Goal: Information Seeking & Learning: Learn about a topic

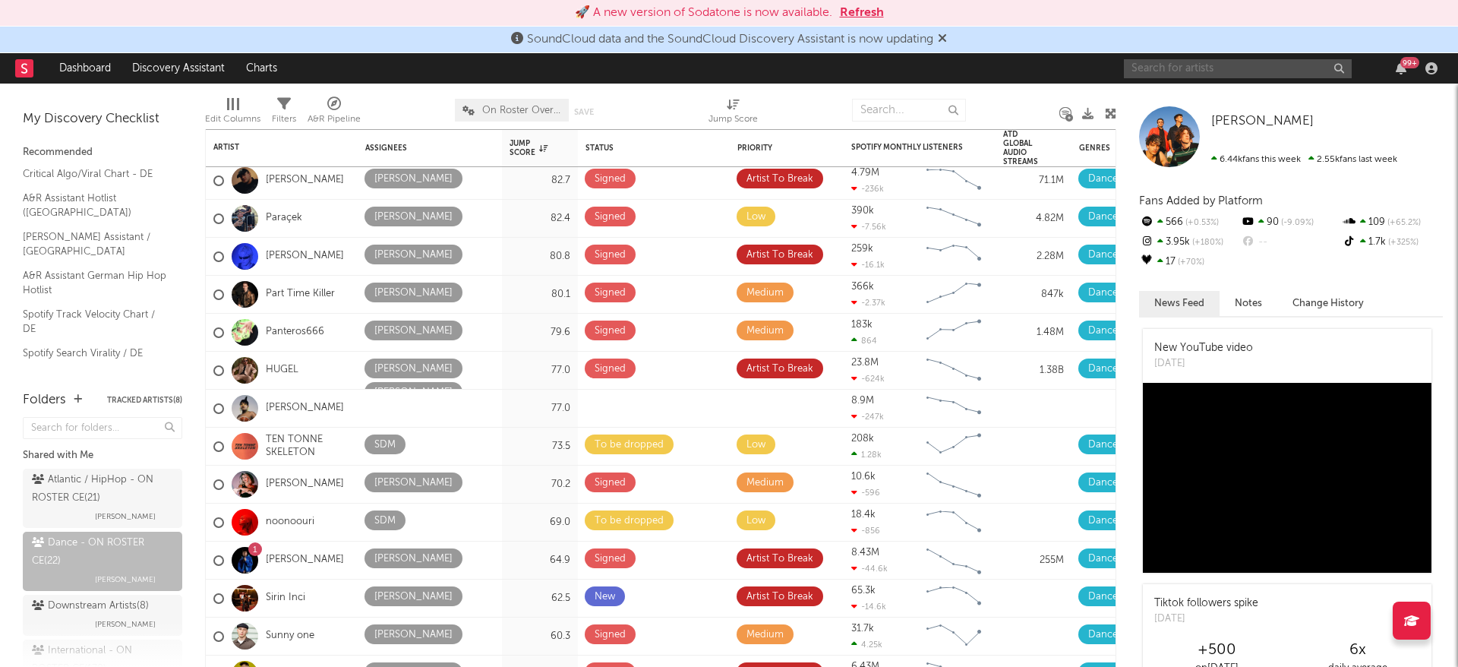
click at [1166, 68] on input "text" at bounding box center [1238, 68] width 228 height 19
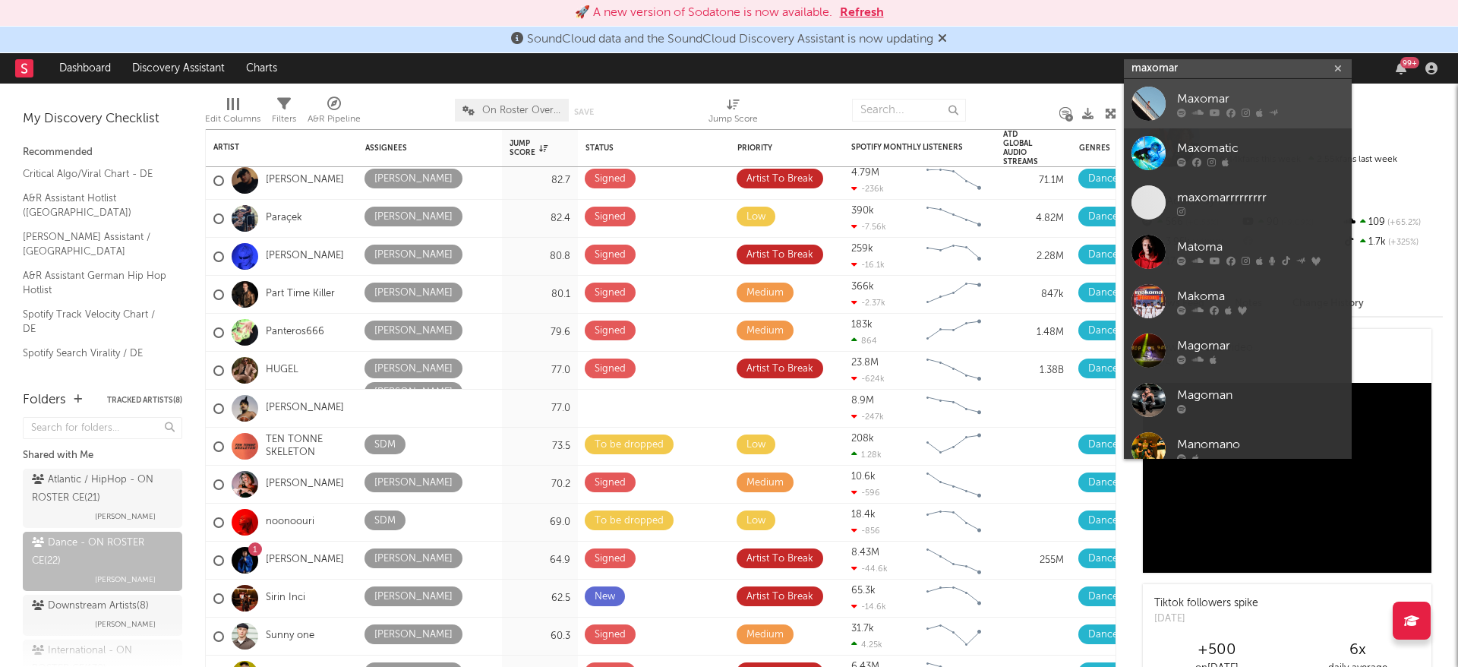
type input "maxomar"
click at [1201, 92] on div "Maxomar" at bounding box center [1260, 99] width 167 height 18
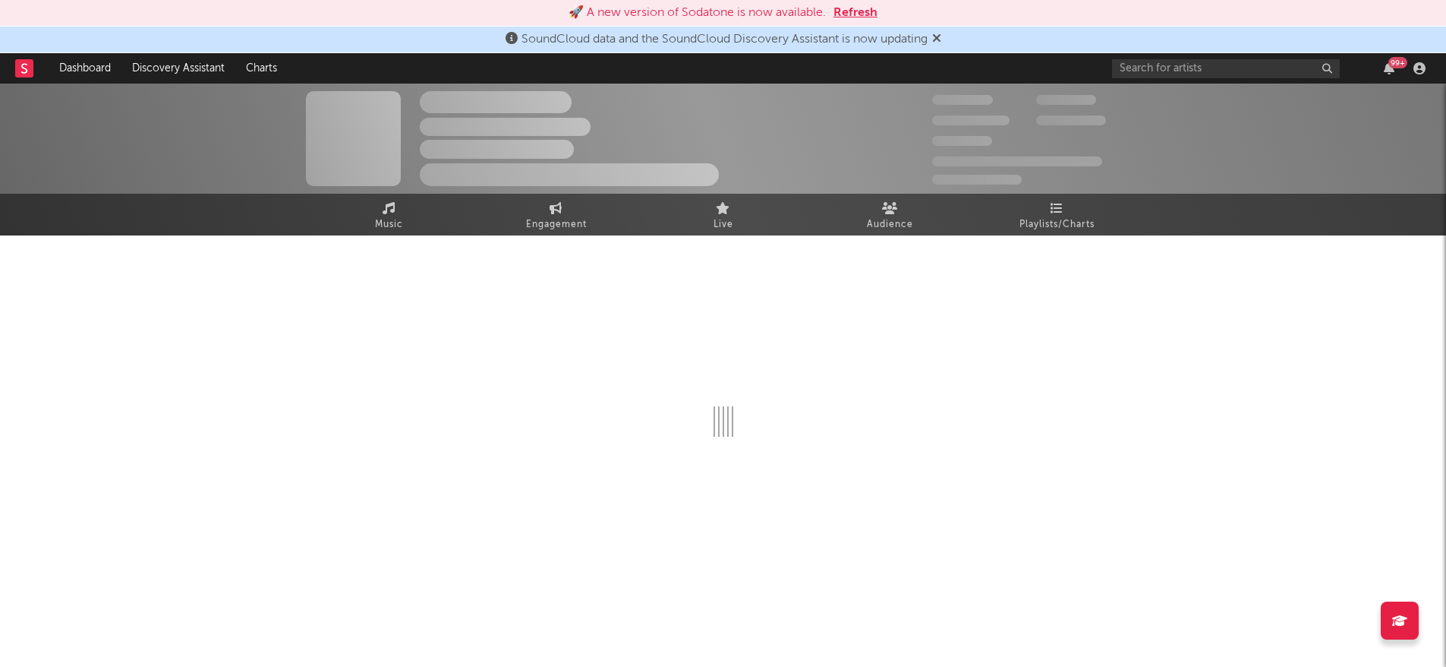
select select "6m"
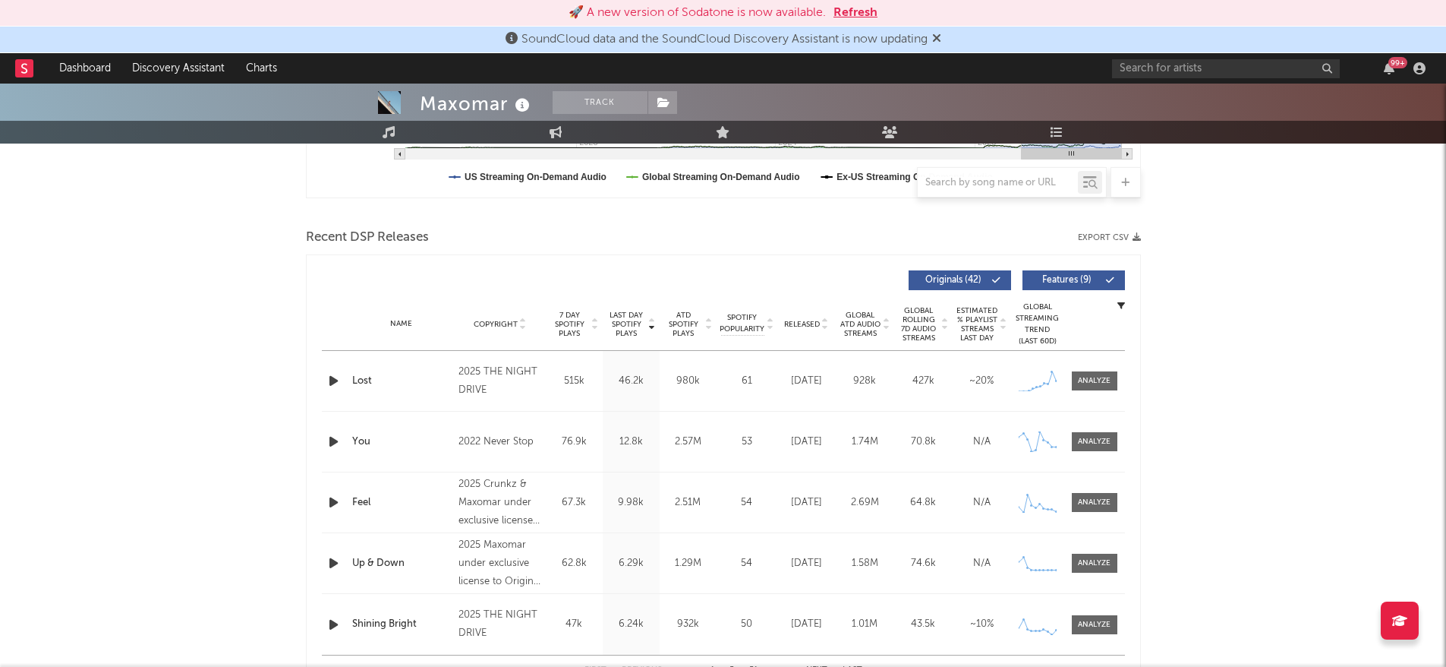
scroll to position [462, 0]
click at [1088, 382] on div at bounding box center [1094, 379] width 33 height 11
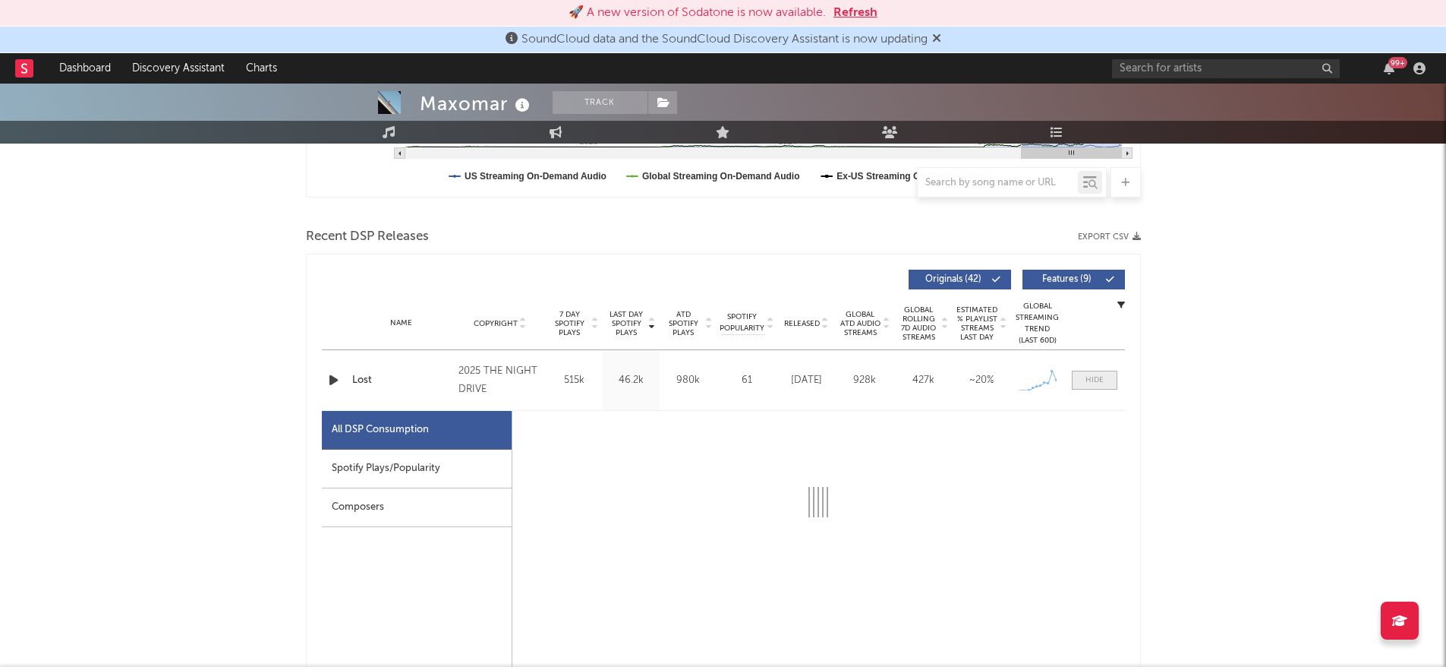
select select "1w"
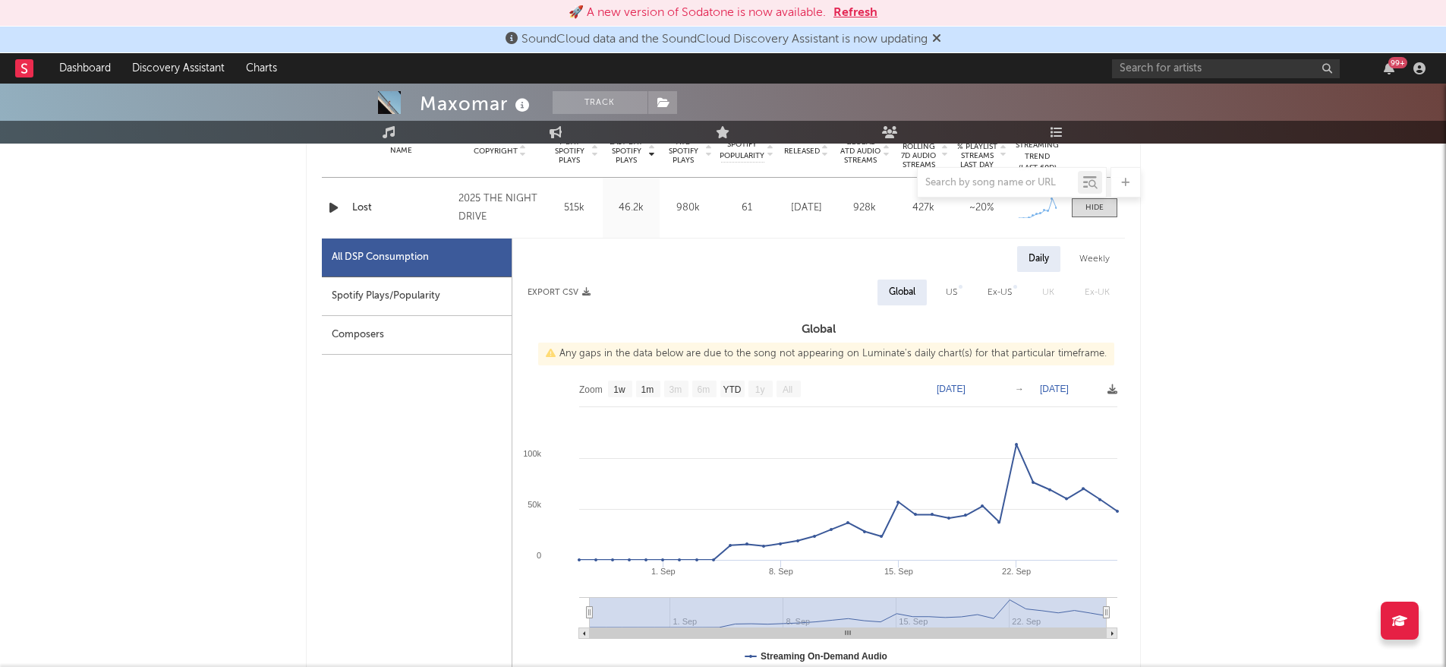
scroll to position [632, 0]
click at [1125, 67] on input "text" at bounding box center [1226, 68] width 228 height 19
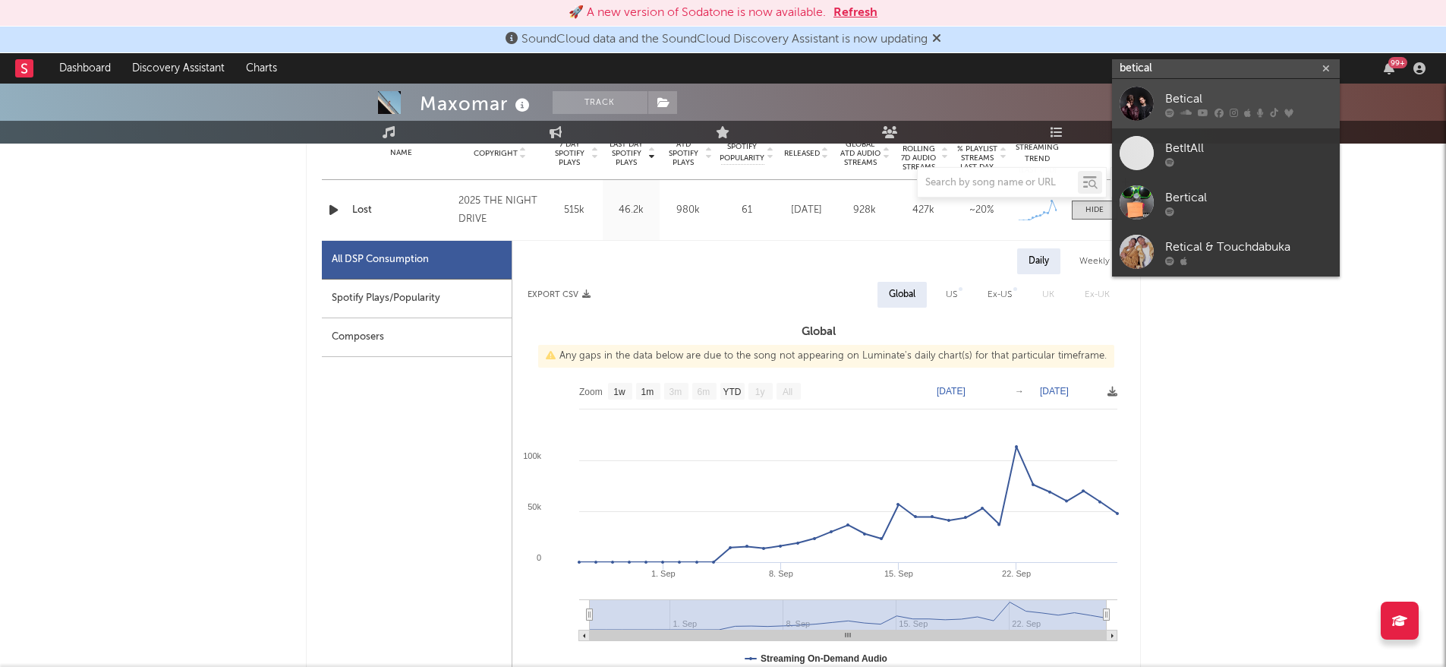
type input "betical"
click at [1206, 96] on div "Betical" at bounding box center [1248, 99] width 167 height 18
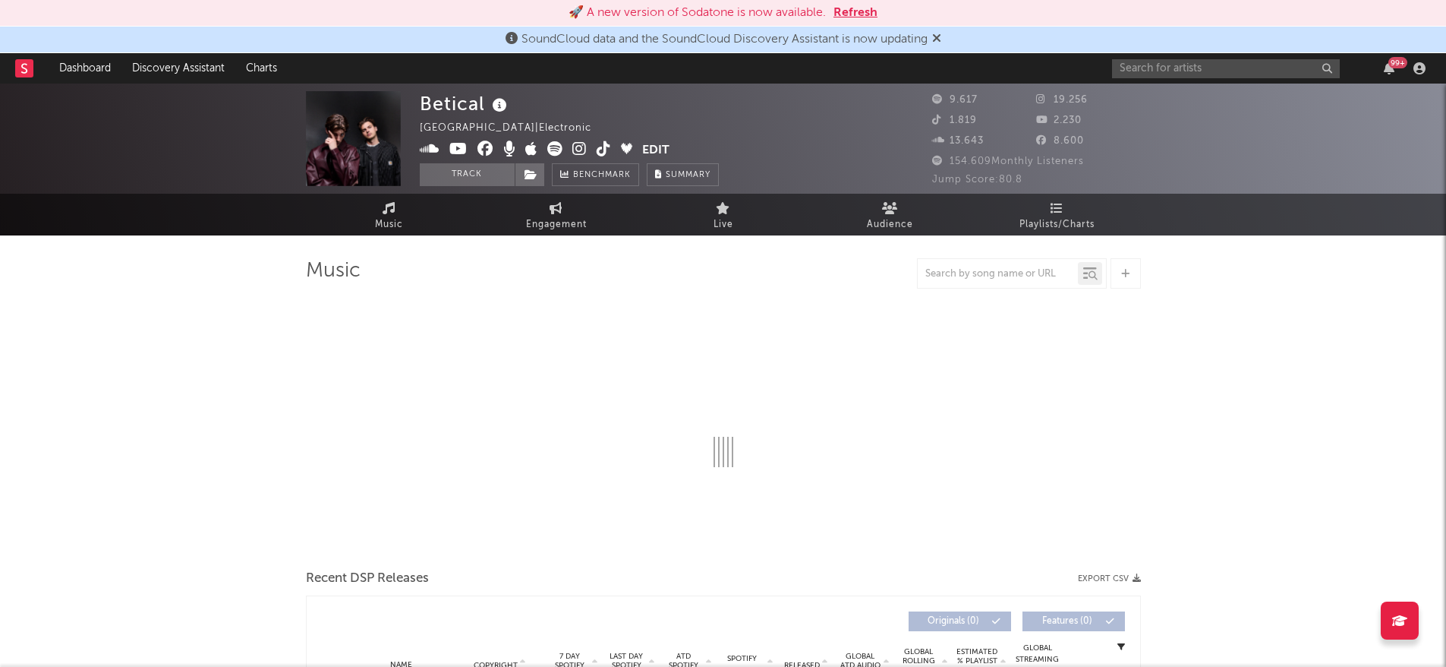
select select "6m"
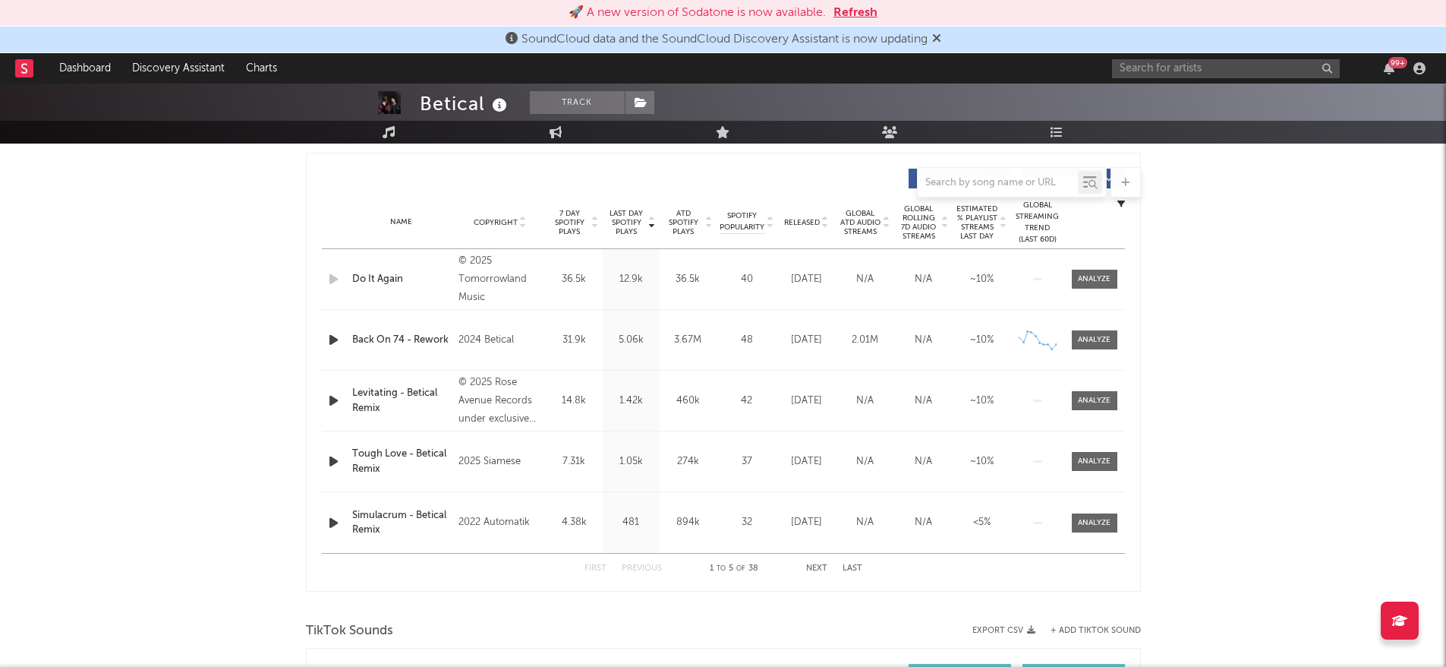
scroll to position [563, 0]
click at [1105, 282] on div at bounding box center [1094, 278] width 33 height 11
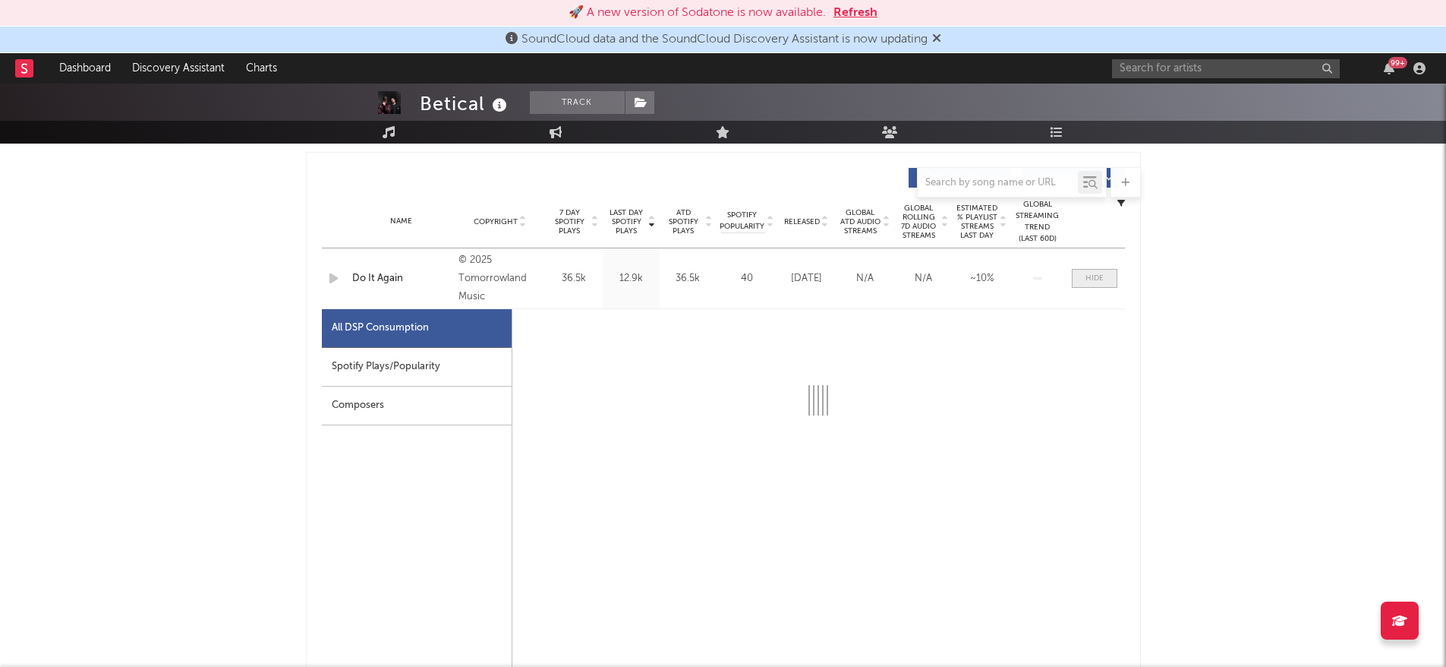
select select "1w"
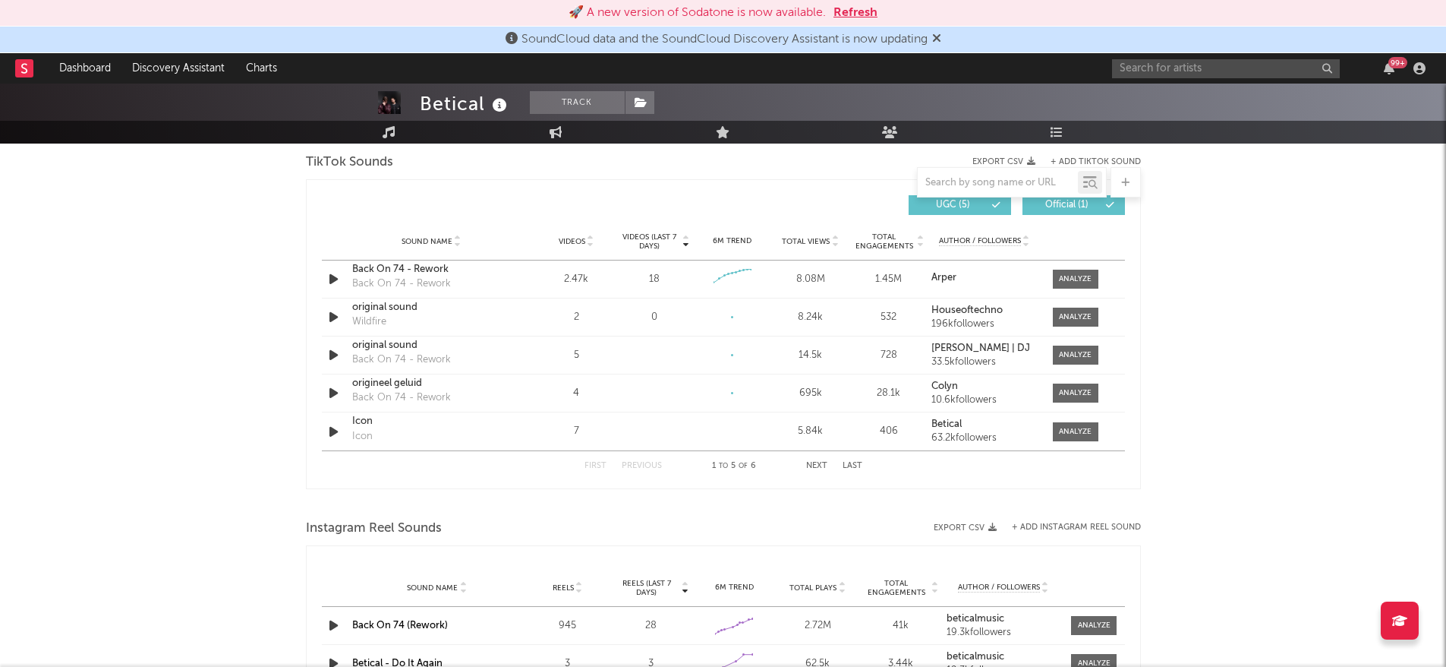
scroll to position [1754, 0]
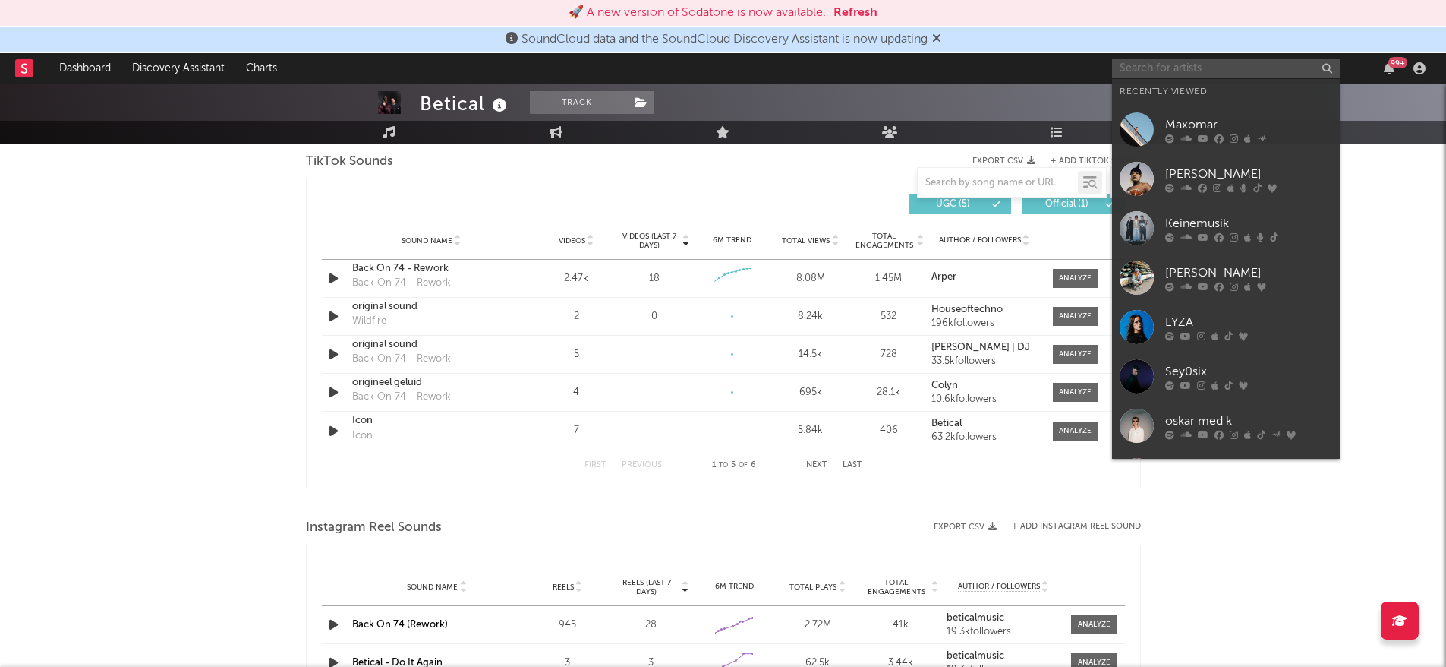
click at [1173, 68] on input "text" at bounding box center [1226, 68] width 228 height 19
click at [1200, 119] on div "Maxomar" at bounding box center [1248, 124] width 167 height 18
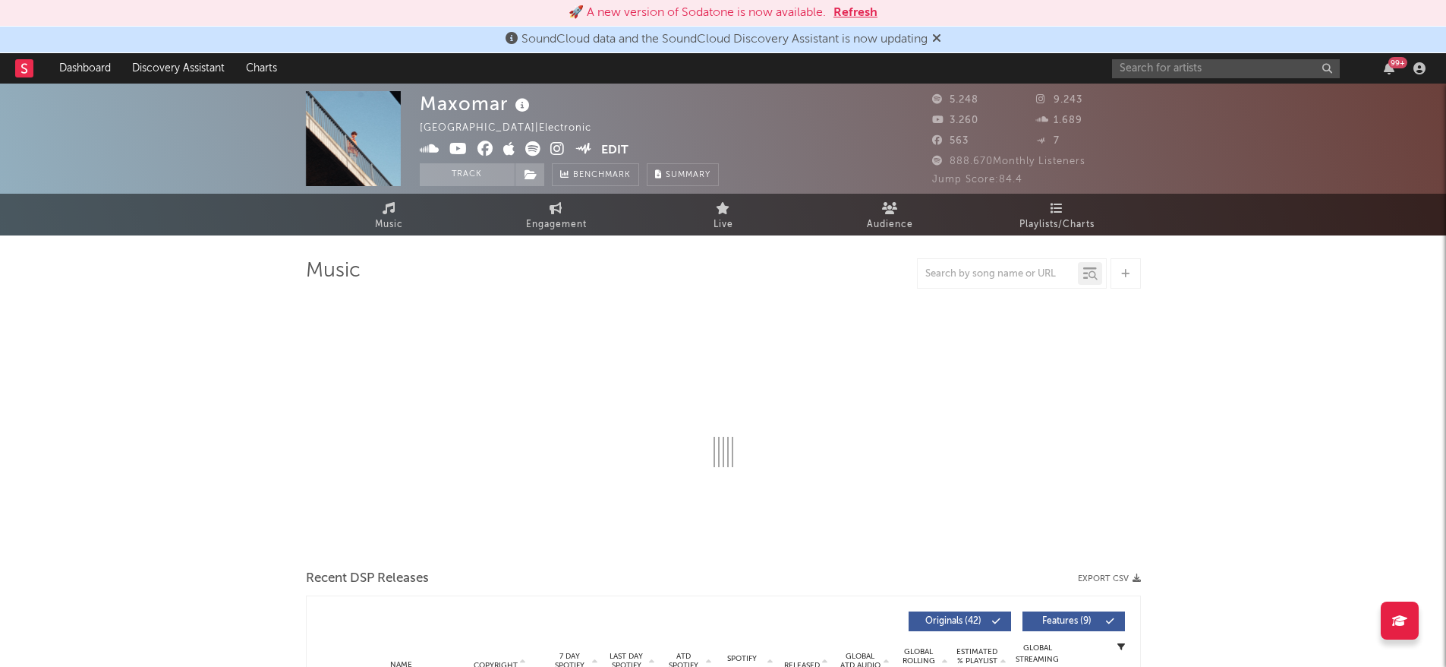
select select "6m"
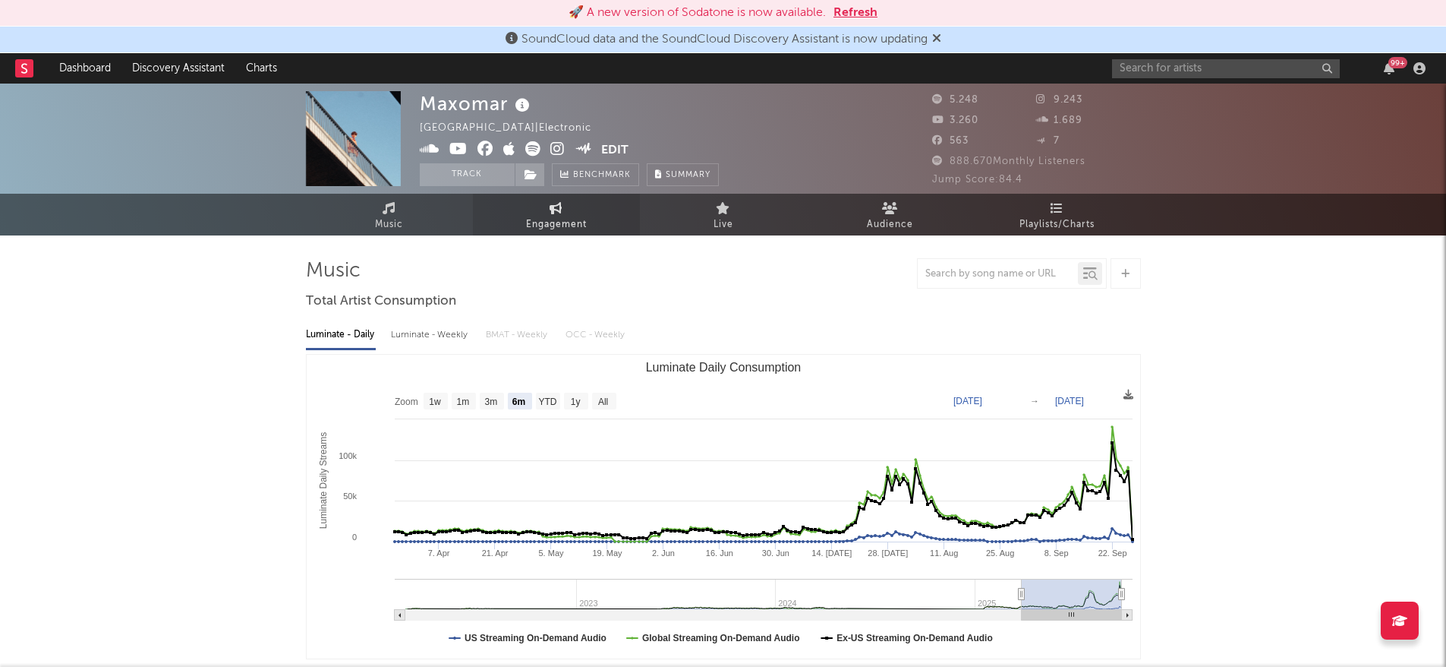
click at [556, 213] on icon at bounding box center [556, 208] width 13 height 12
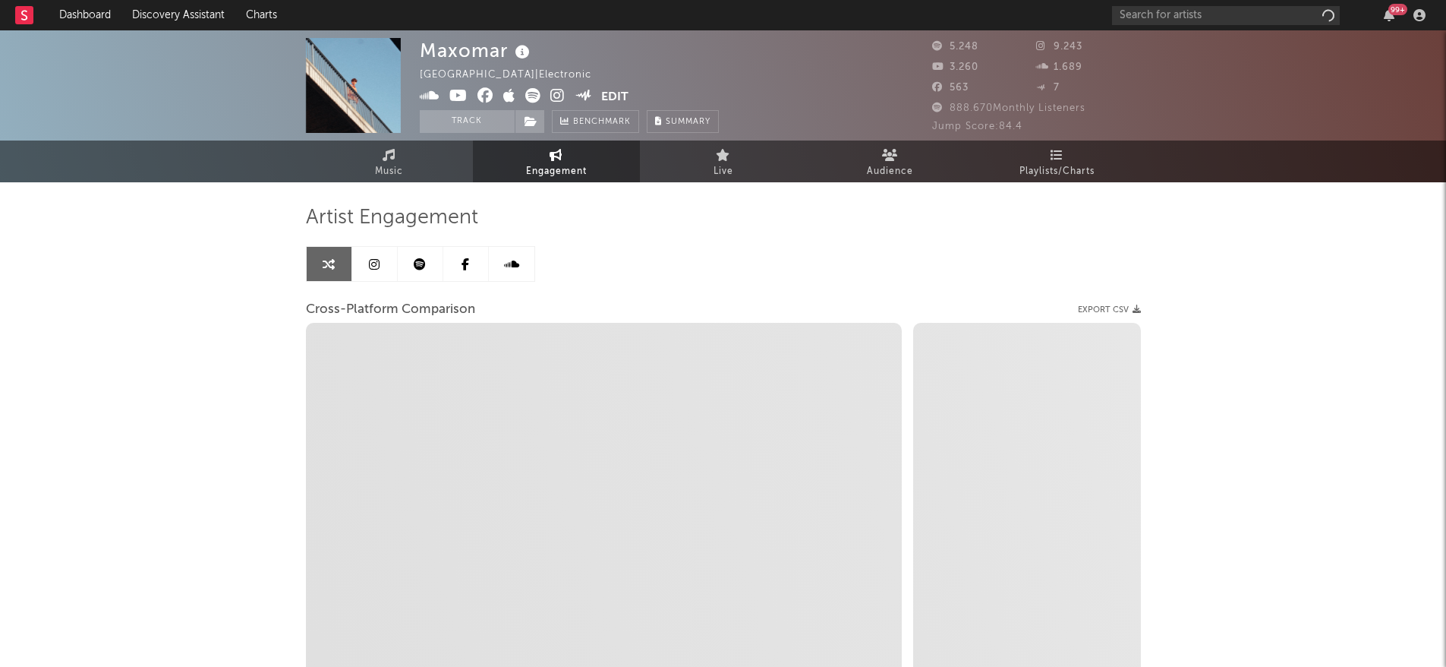
select select "1w"
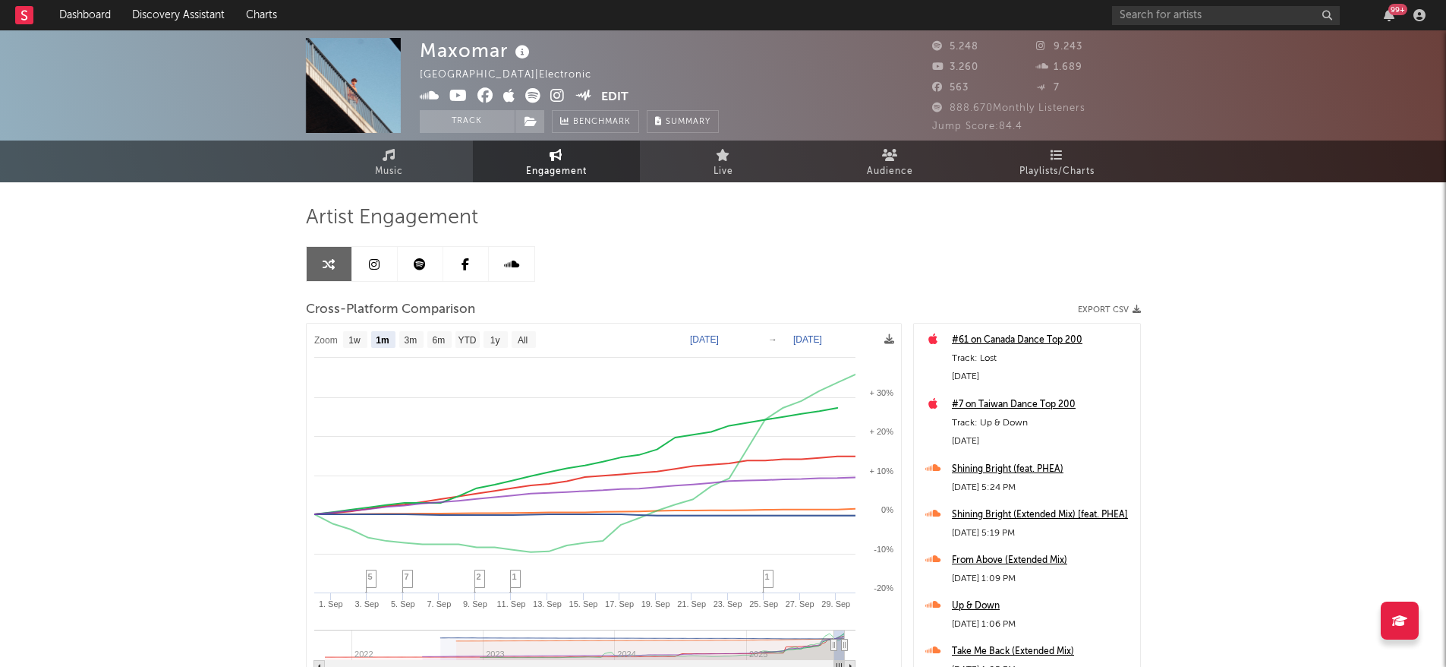
select select "1m"
click at [381, 167] on span "Music" at bounding box center [389, 171] width 28 height 18
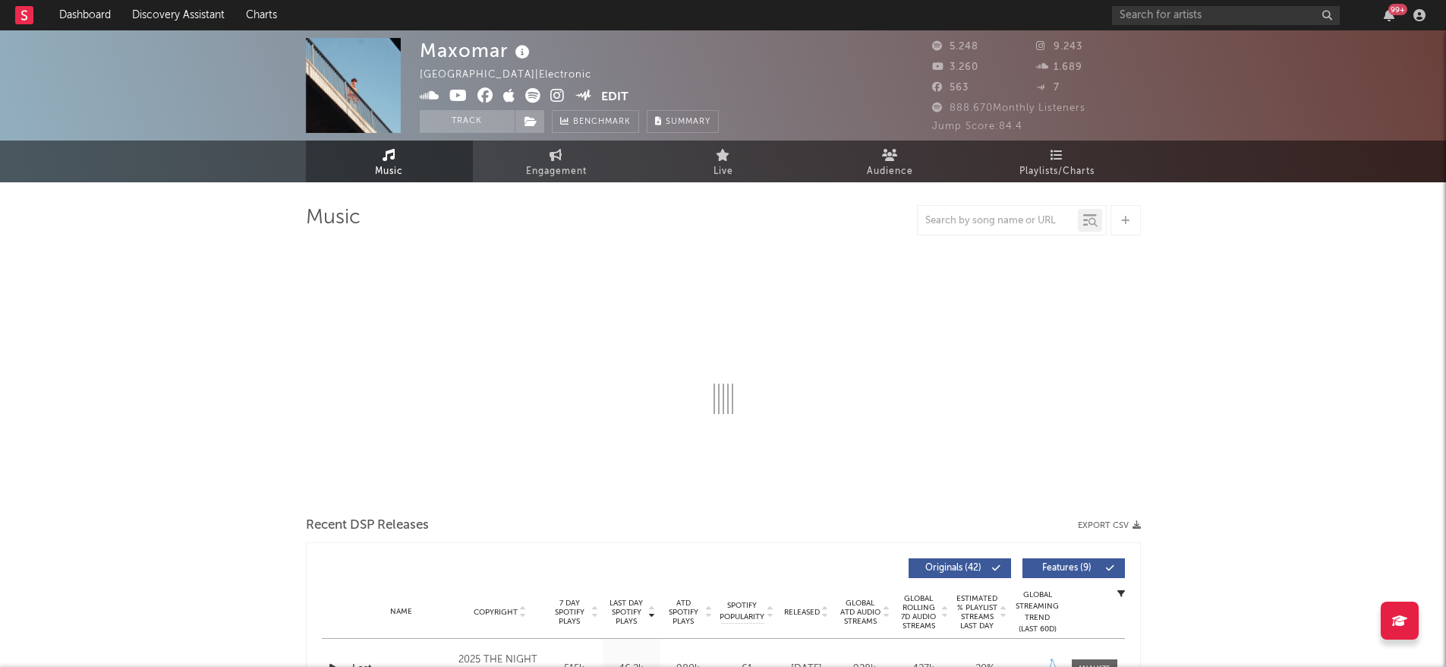
select select "6m"
